Goal: Task Accomplishment & Management: Manage account settings

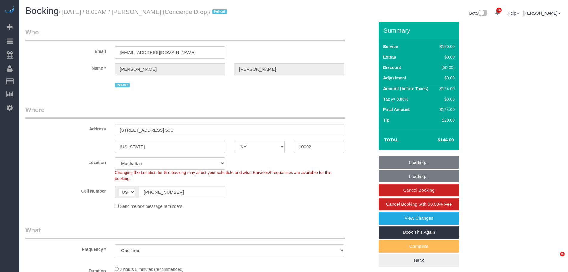
select select "NY"
select select "number:89"
select select "number:90"
select select "number:15"
select select "number:6"
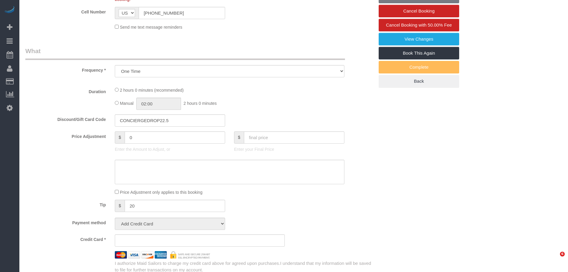
select select "string:stripe-pm_1RaQn24VGloSiKo7zeOF73Wj"
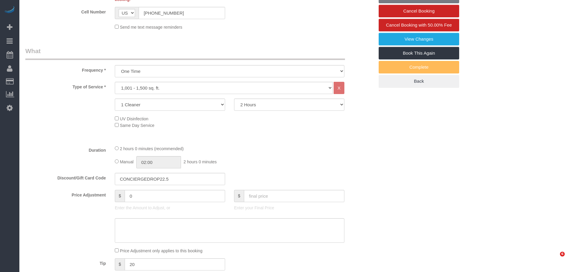
select select "spot1"
select select "object:1489"
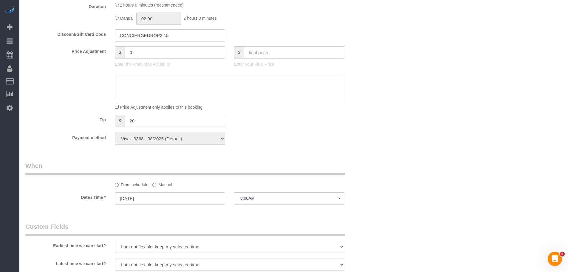
scroll to position [178, 0]
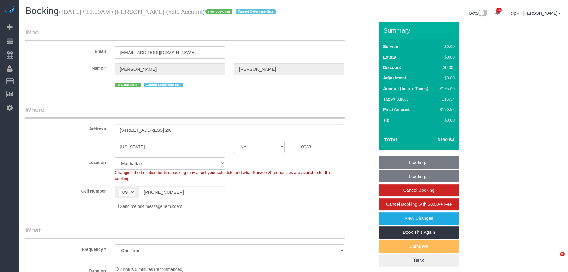
select select "NY"
select select "number:56"
select select "number:72"
select select "number:15"
select select "number:5"
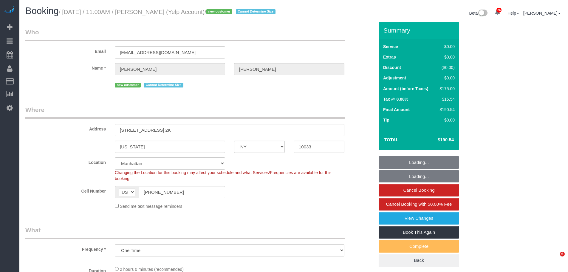
select select "spot1"
select select "object:1412"
select select "1"
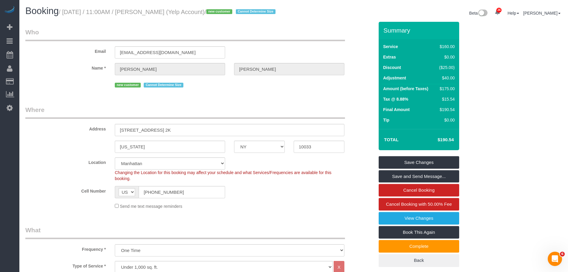
click at [263, 16] on h1 "Booking / [DATE] / 11:00AM / [PERSON_NAME] (Yelp Account) / new customer Cannot…" at bounding box center [157, 11] width 264 height 10
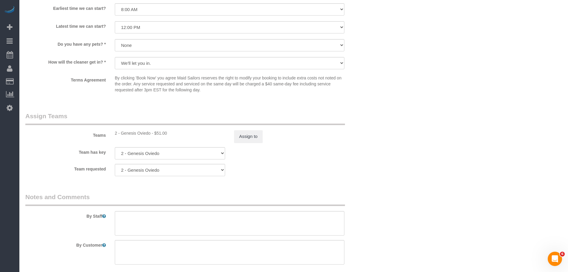
scroll to position [716, 0]
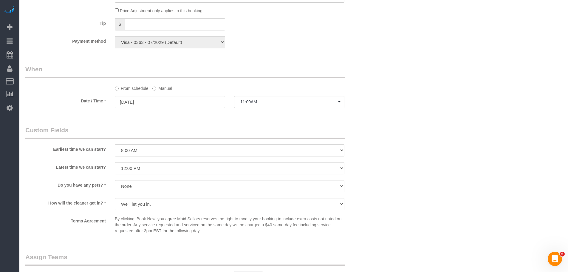
scroll to position [538, 0]
drag, startPoint x: 424, startPoint y: 77, endPoint x: 430, endPoint y: 54, distance: 23.7
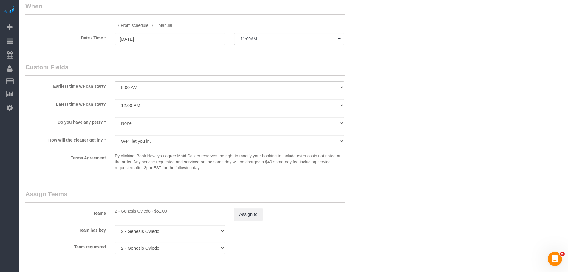
scroll to position [687, 0]
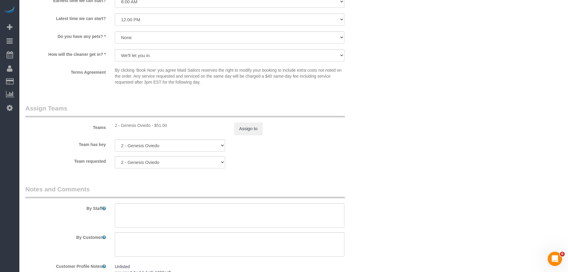
drag, startPoint x: 444, startPoint y: 90, endPoint x: 389, endPoint y: 79, distance: 56.3
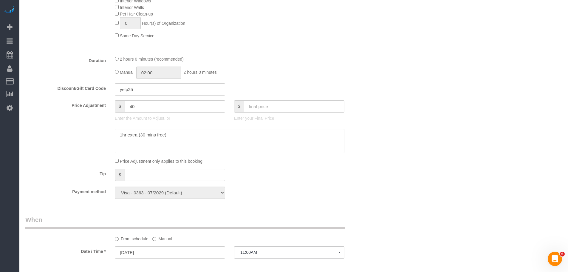
scroll to position [329, 0]
